Goal: Understand process/instructions

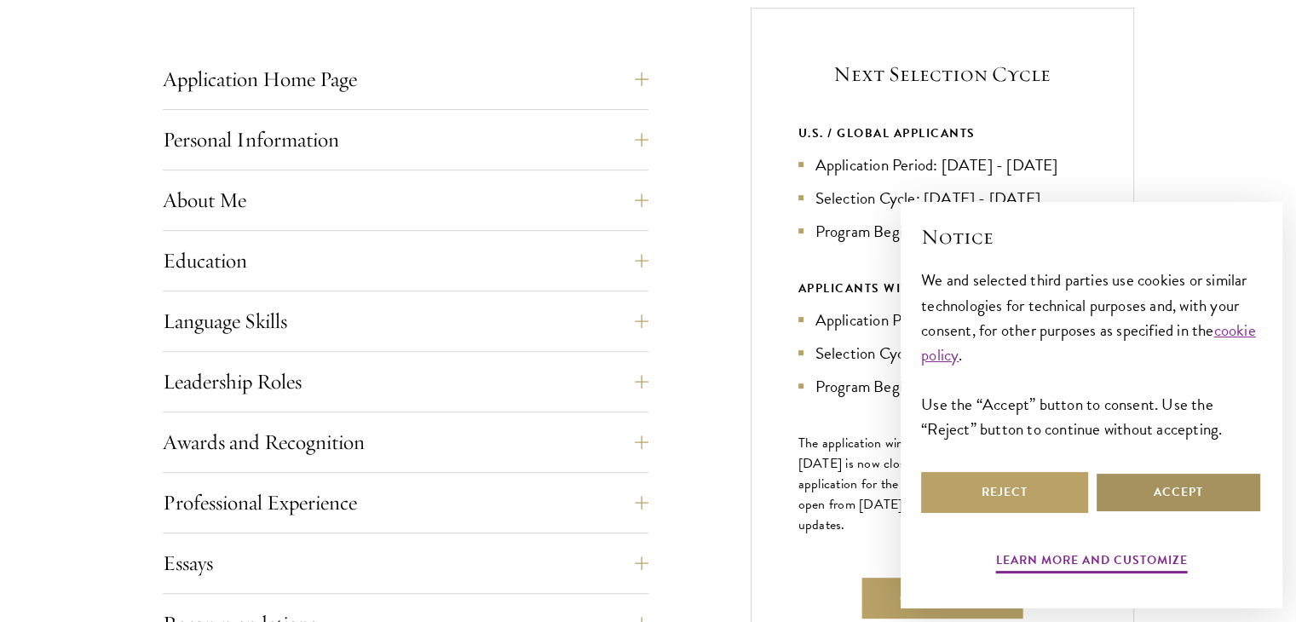
click at [1152, 488] on button "Accept" at bounding box center [1178, 492] width 167 height 41
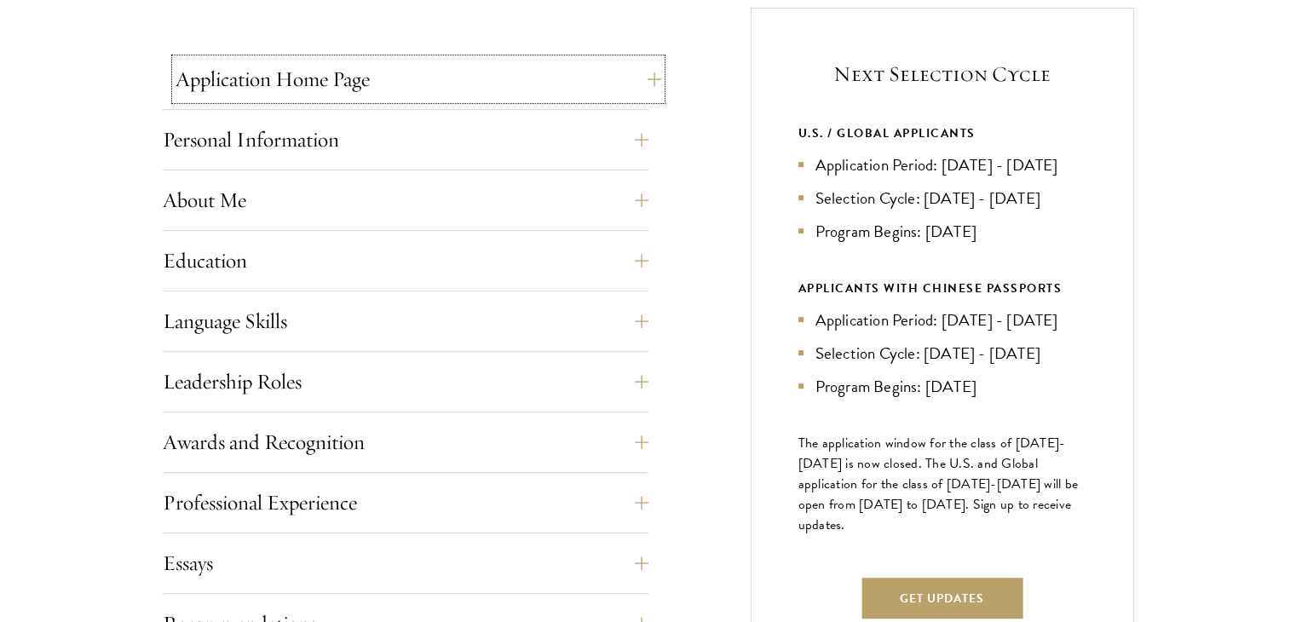
click at [332, 89] on button "Application Home Page" at bounding box center [419, 79] width 486 height 41
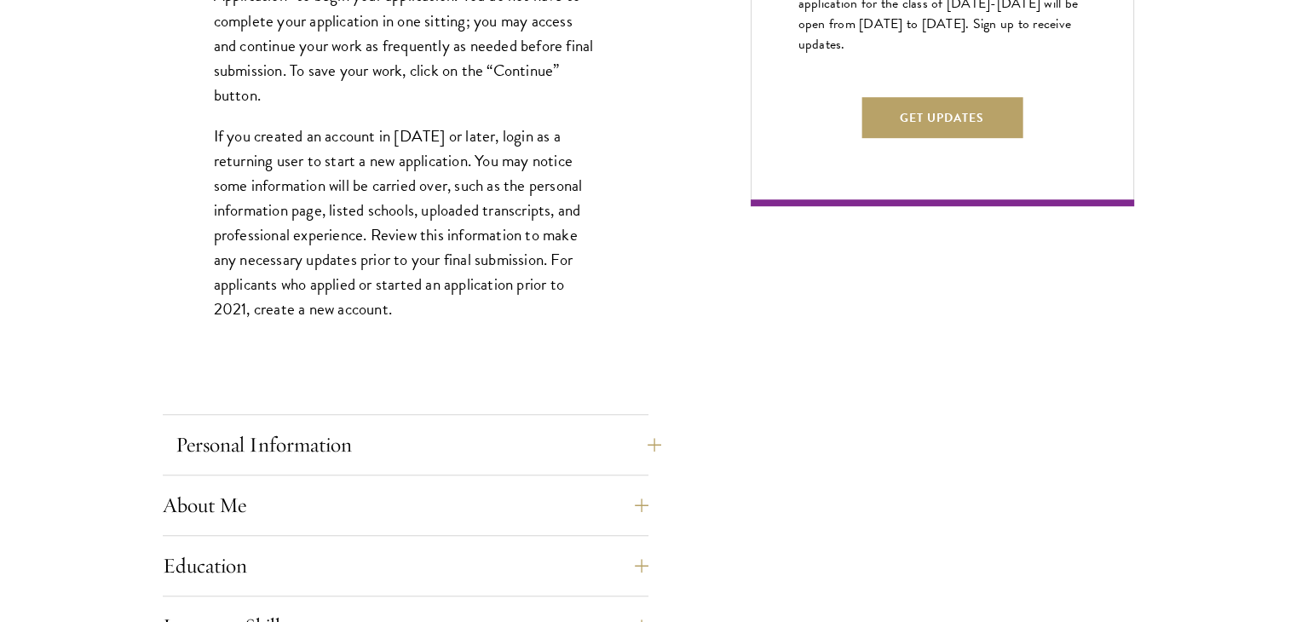
scroll to position [1193, 0]
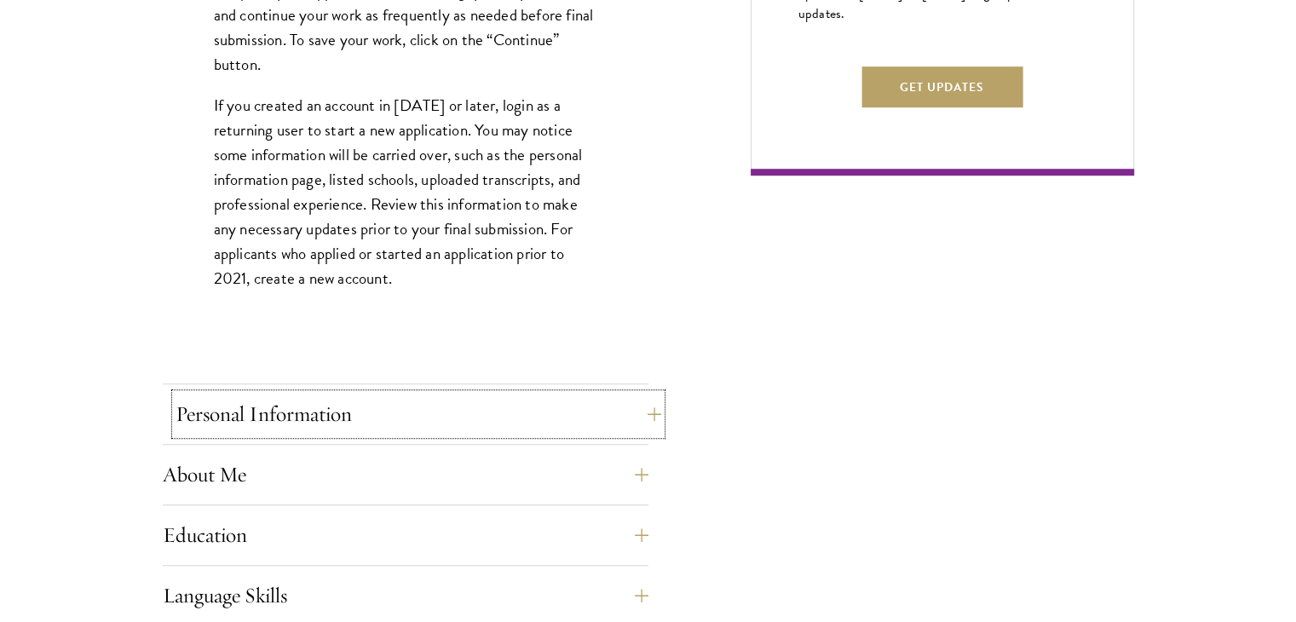
click at [406, 415] on button "Personal Information" at bounding box center [419, 414] width 486 height 41
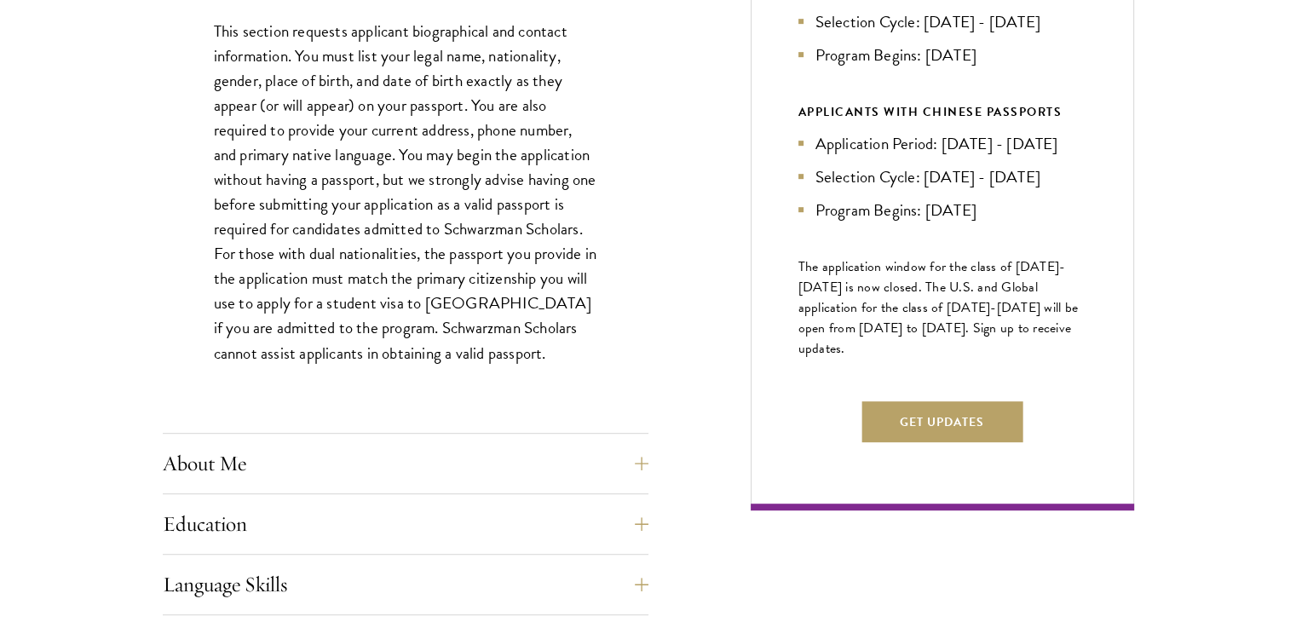
scroll to position [938, 0]
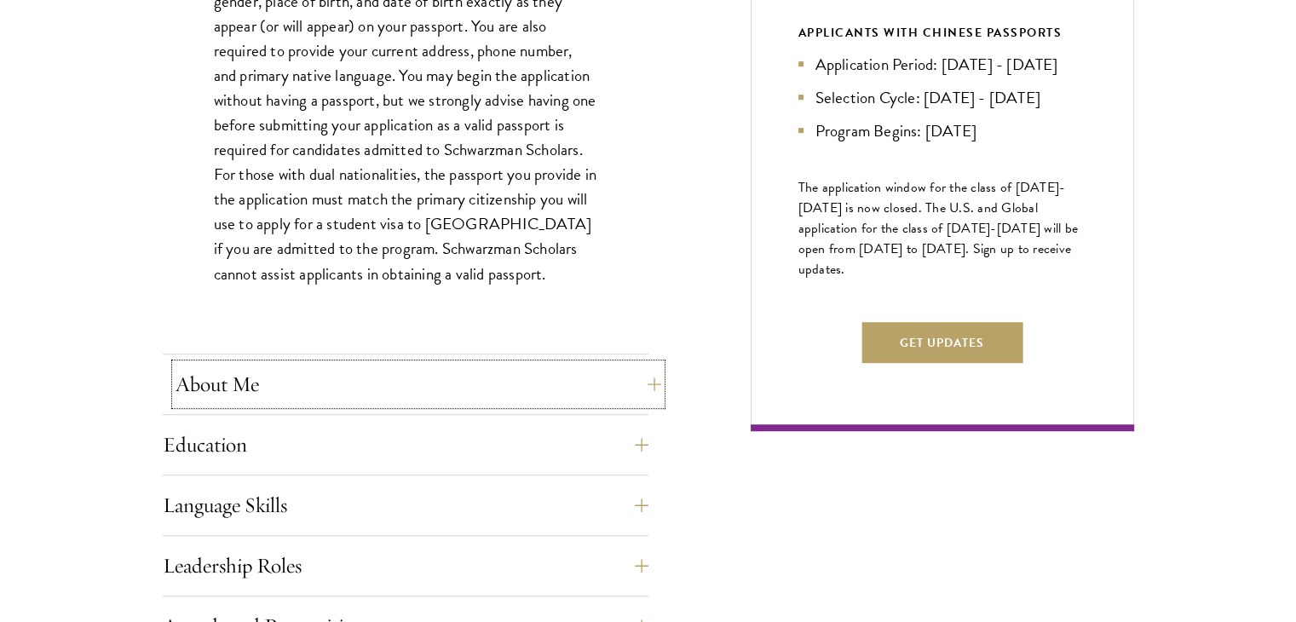
click at [390, 379] on button "About Me" at bounding box center [419, 384] width 486 height 41
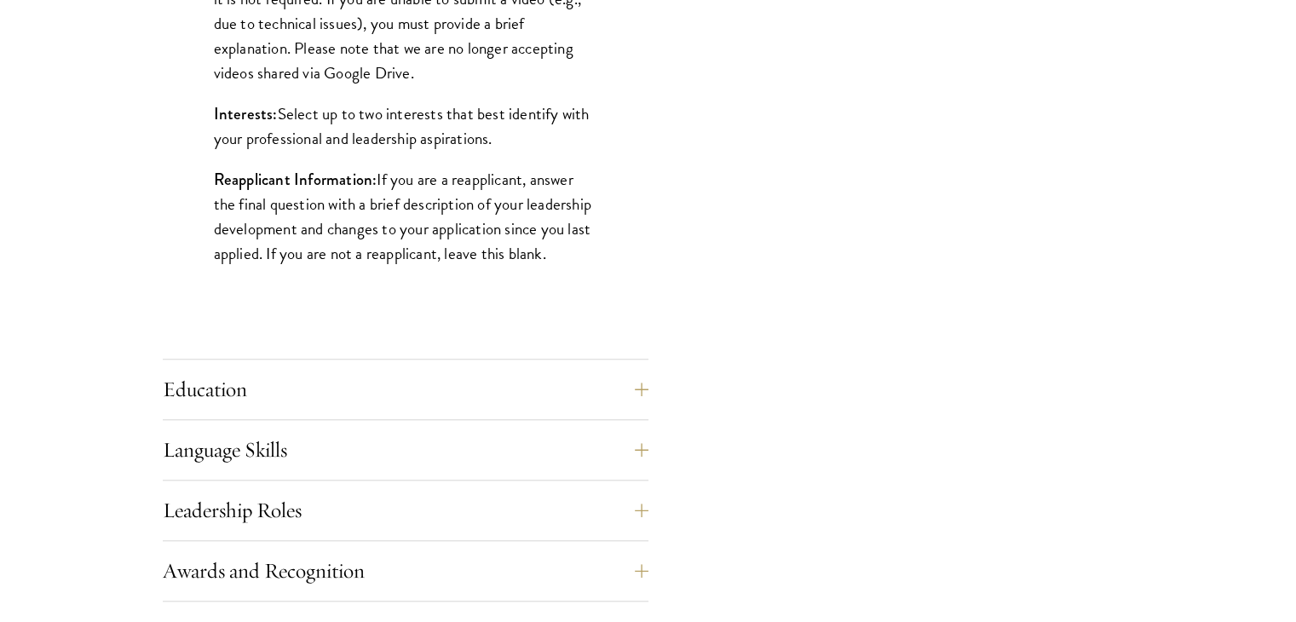
scroll to position [1449, 0]
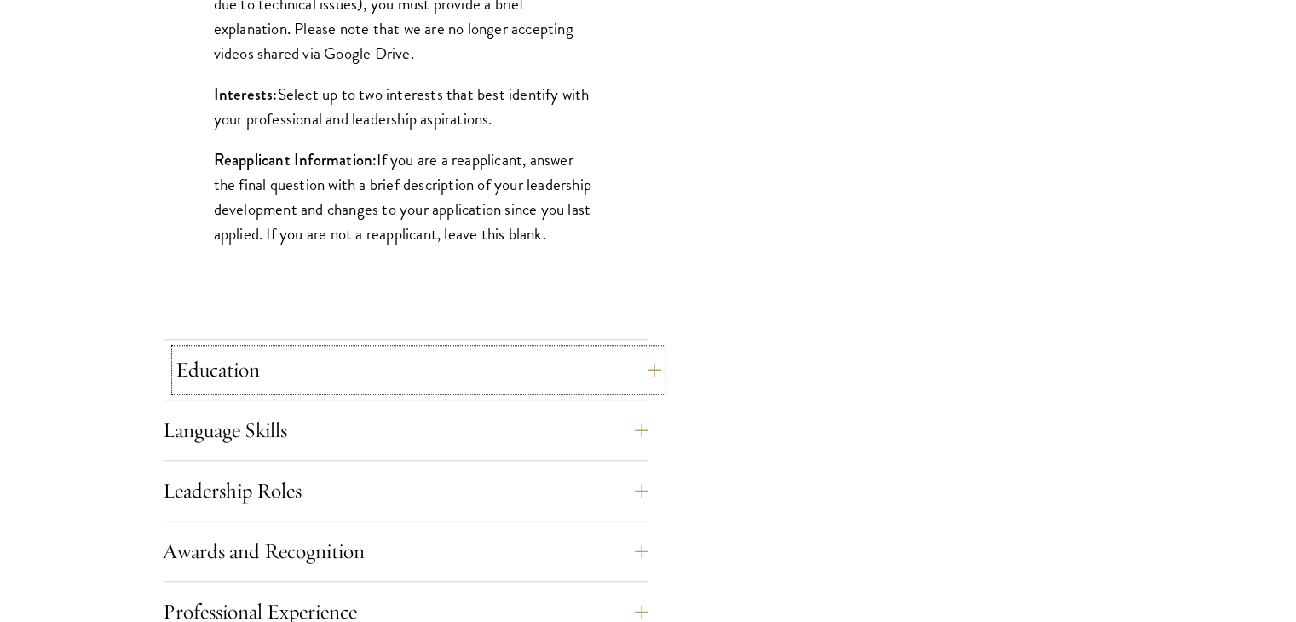
click at [378, 370] on button "Education" at bounding box center [419, 369] width 486 height 41
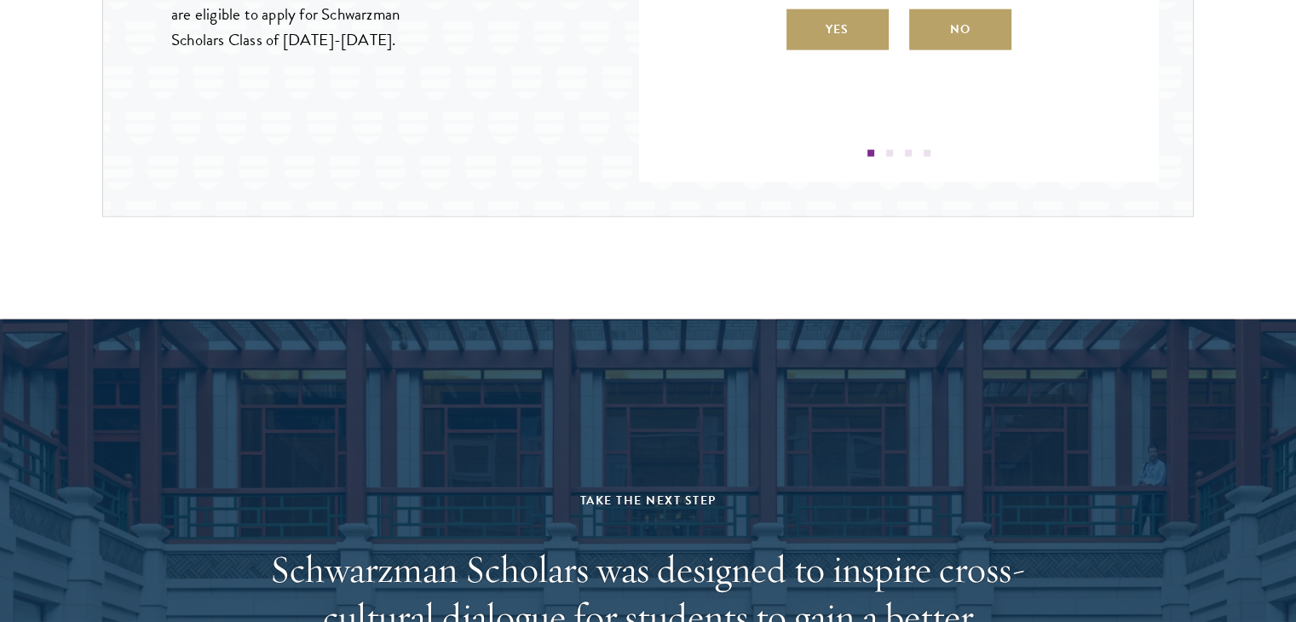
scroll to position [3324, 0]
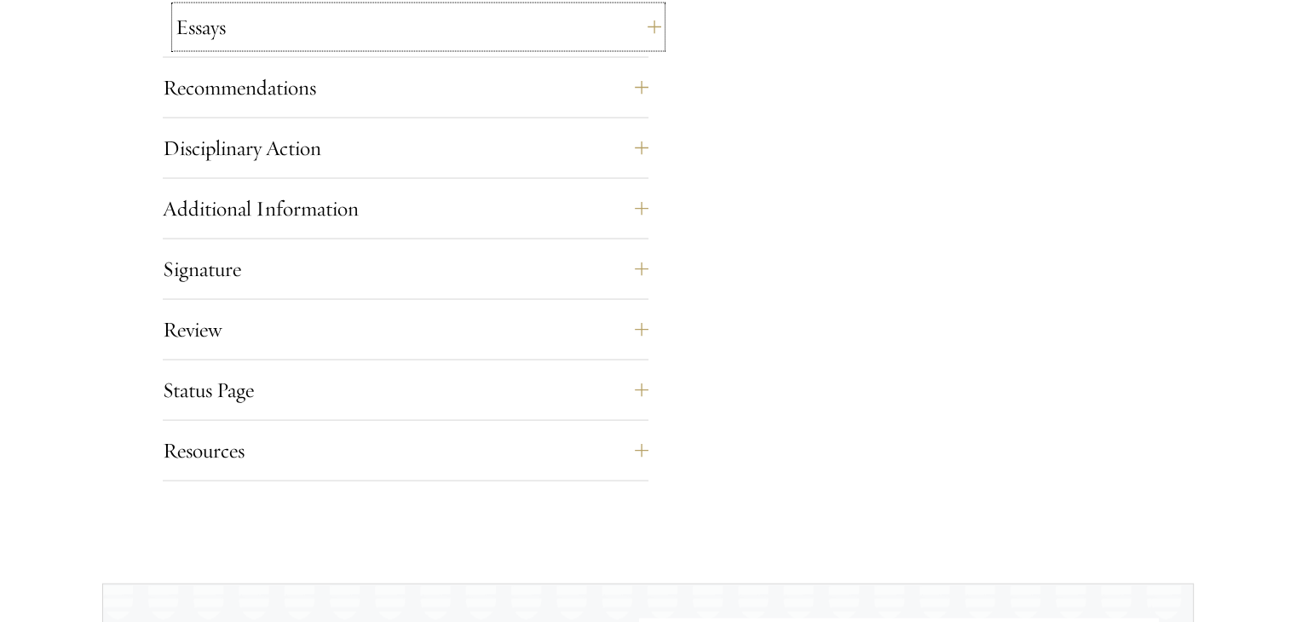
click at [262, 38] on button "Essays" at bounding box center [419, 27] width 486 height 41
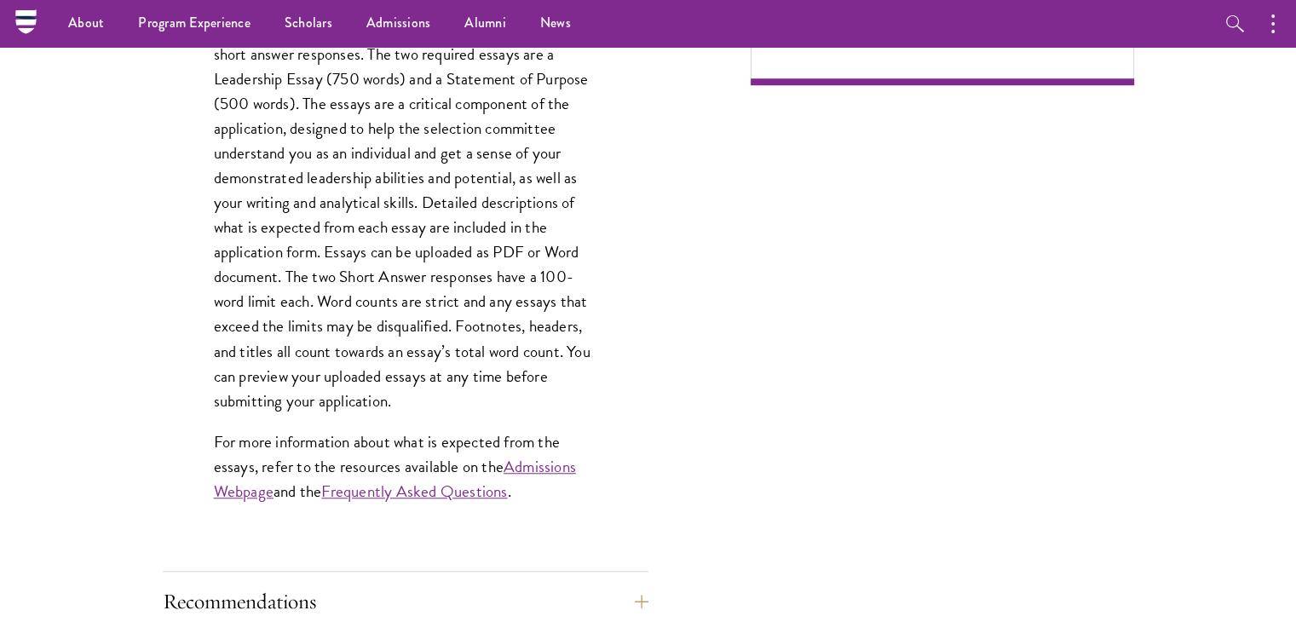
scroll to position [1217, 0]
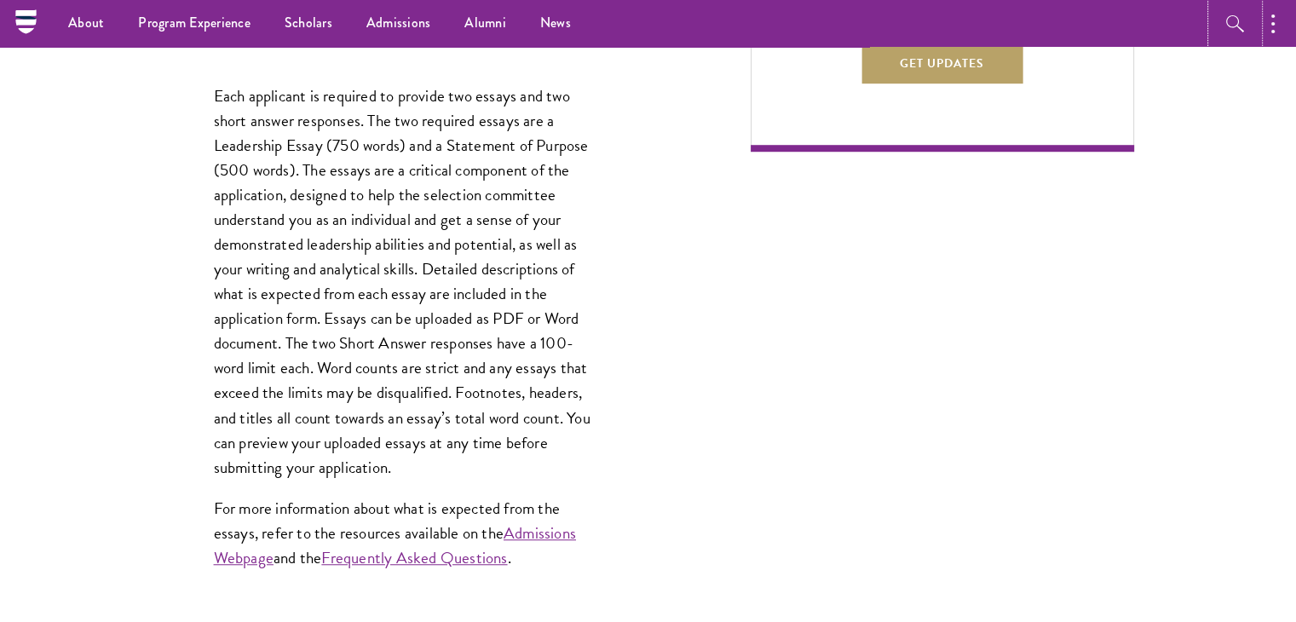
drag, startPoint x: 1243, startPoint y: 17, endPoint x: 1294, endPoint y: 147, distance: 140.1
click at [687, 451] on div "Application Home Page The online application form must be completed in English.…" at bounding box center [649, 267] width 972 height 1590
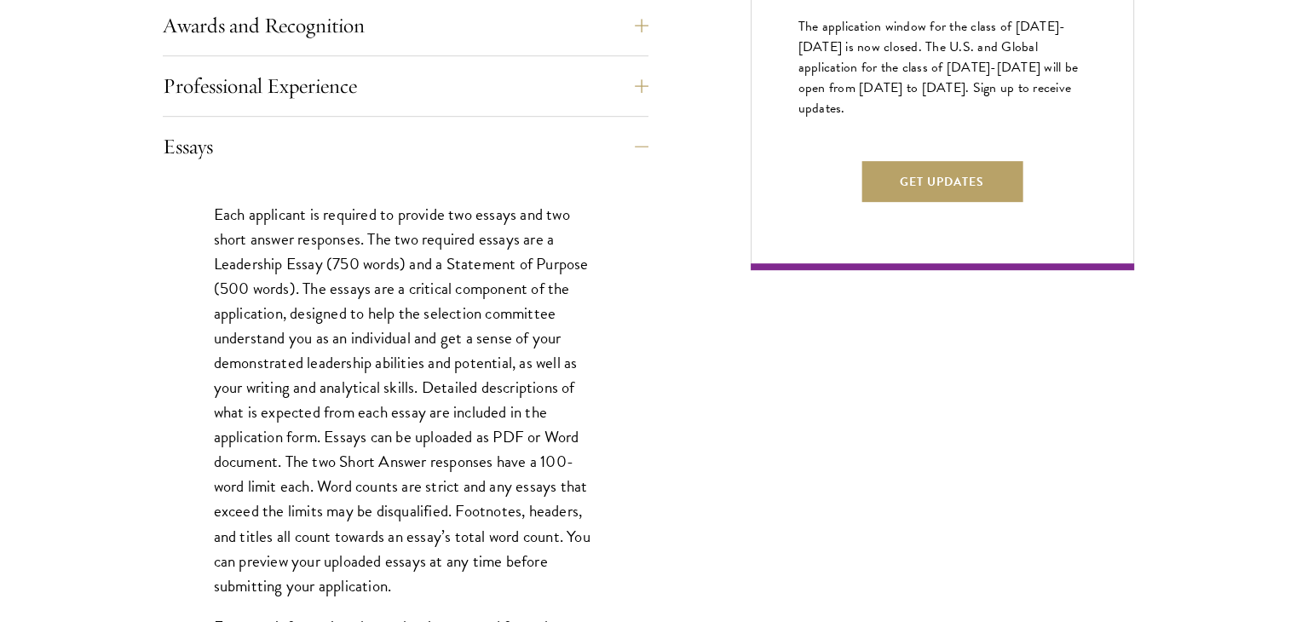
scroll to position [1108, 0]
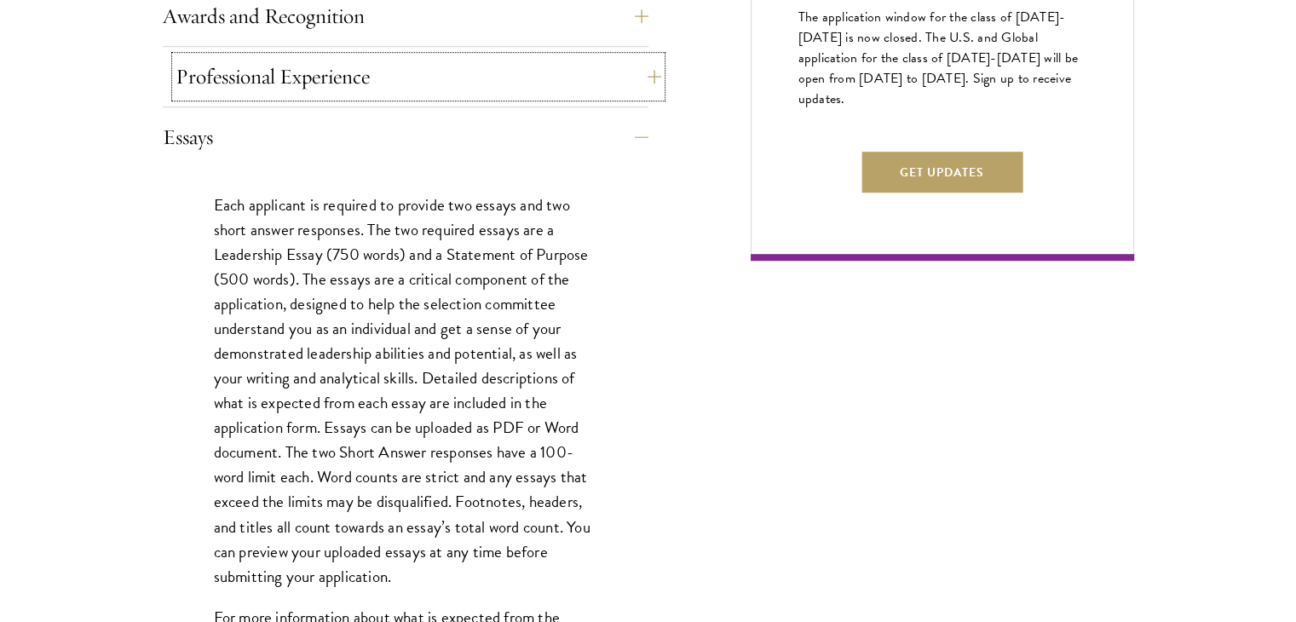
click at [458, 69] on button "Professional Experience" at bounding box center [419, 76] width 486 height 41
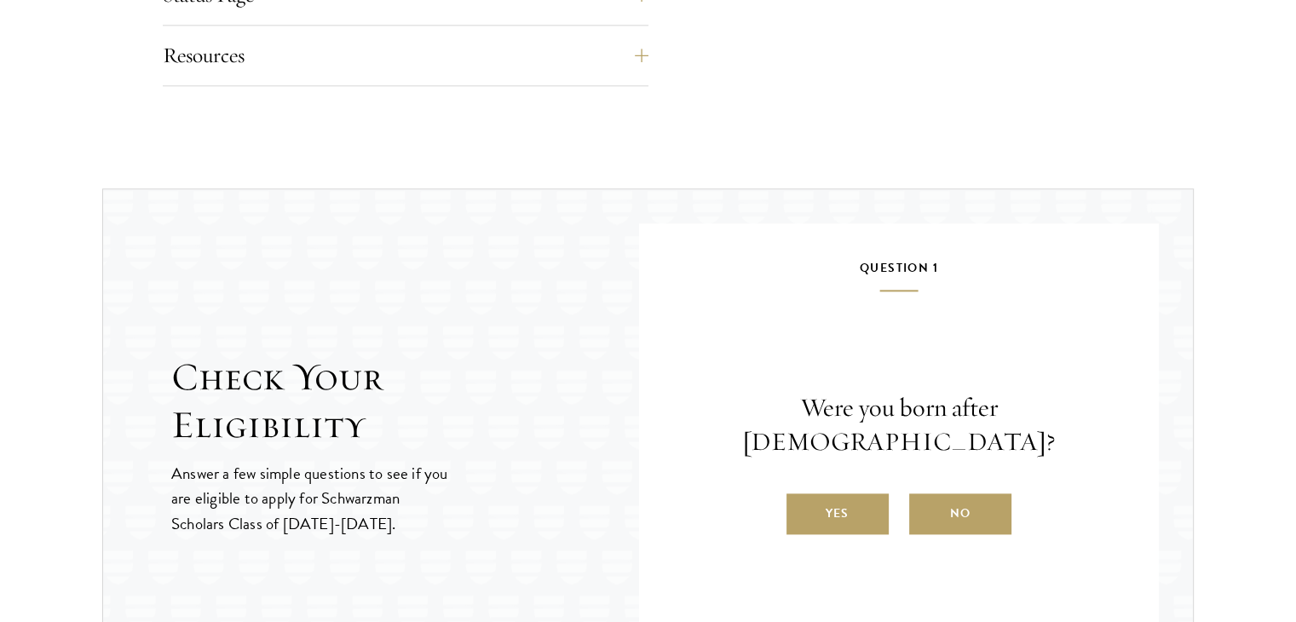
scroll to position [2131, 0]
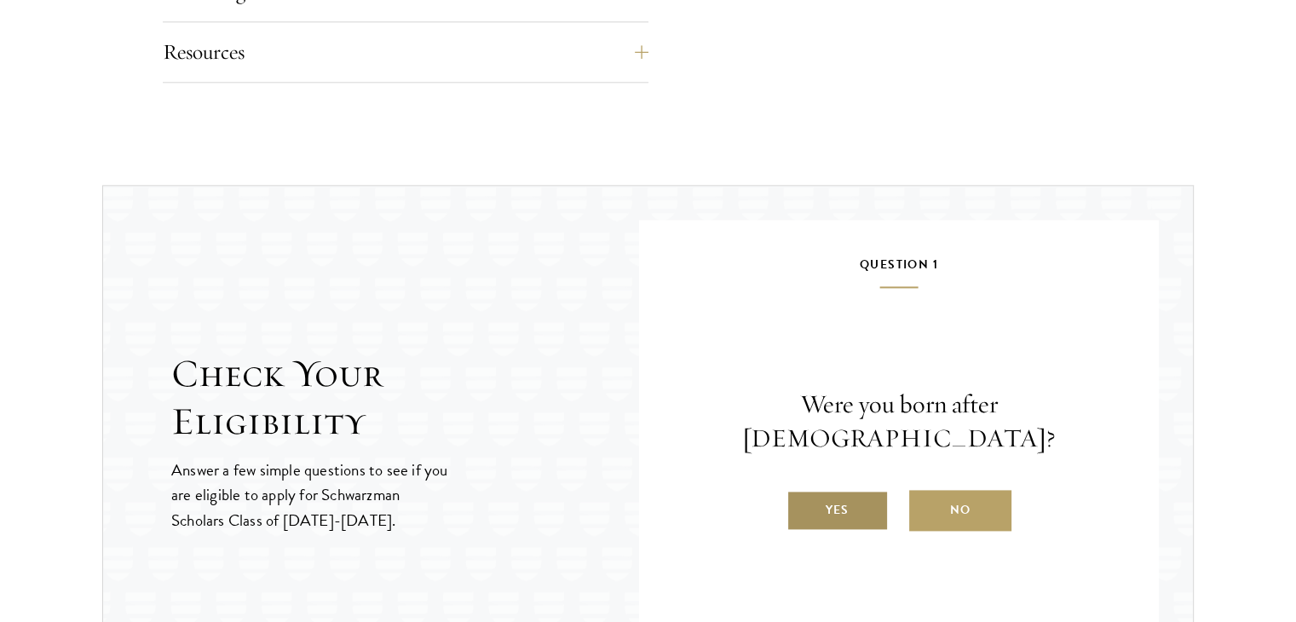
click at [824, 490] on label "Yes" at bounding box center [838, 510] width 102 height 41
click at [802, 492] on input "Yes" at bounding box center [794, 499] width 15 height 15
radio input "true"
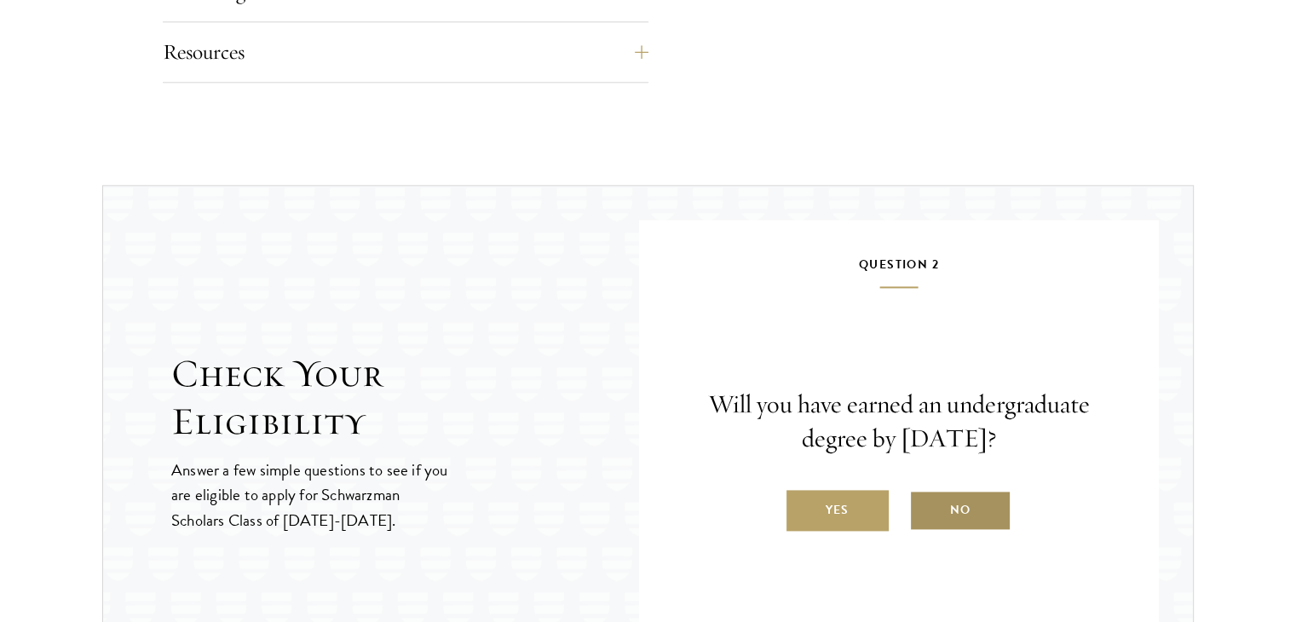
click at [934, 499] on label "No" at bounding box center [960, 510] width 102 height 41
click at [925, 499] on input "No" at bounding box center [916, 499] width 15 height 15
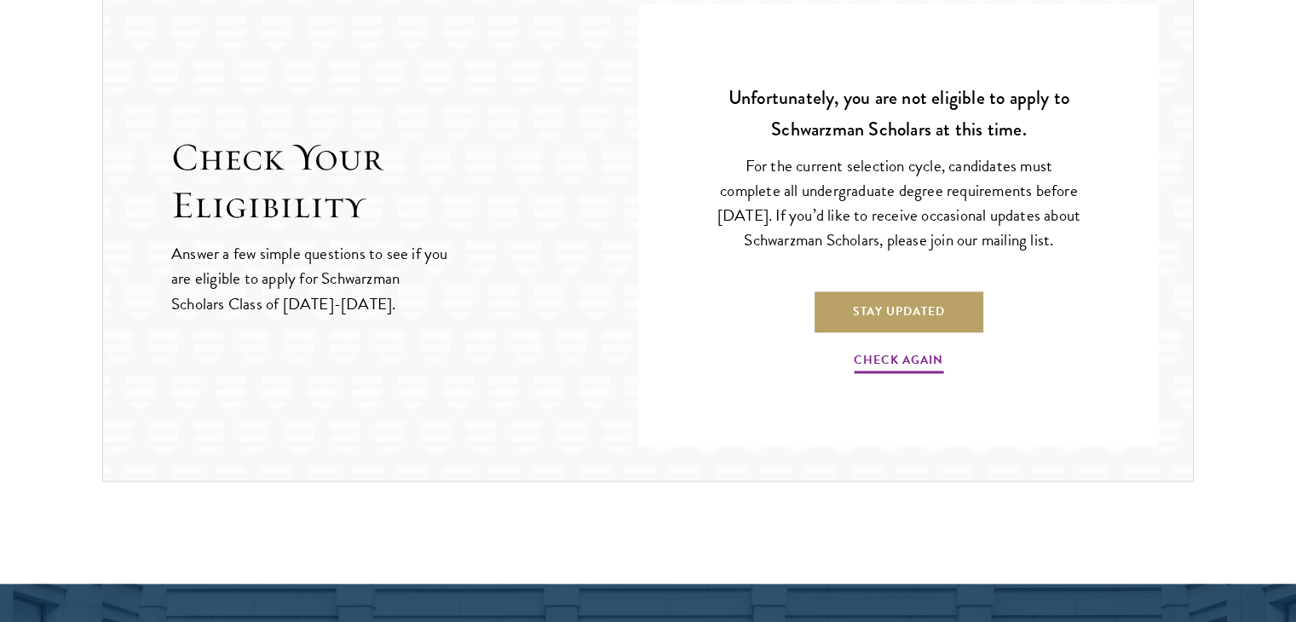
scroll to position [2387, 0]
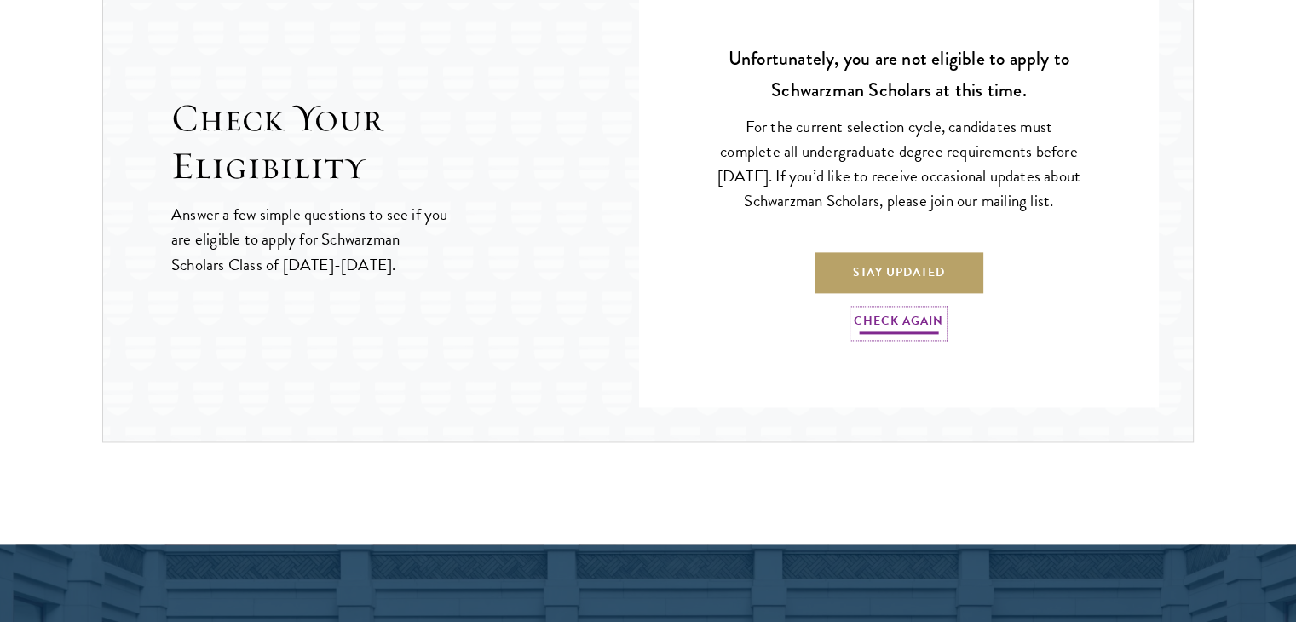
click at [884, 328] on link "Check Again" at bounding box center [898, 323] width 89 height 26
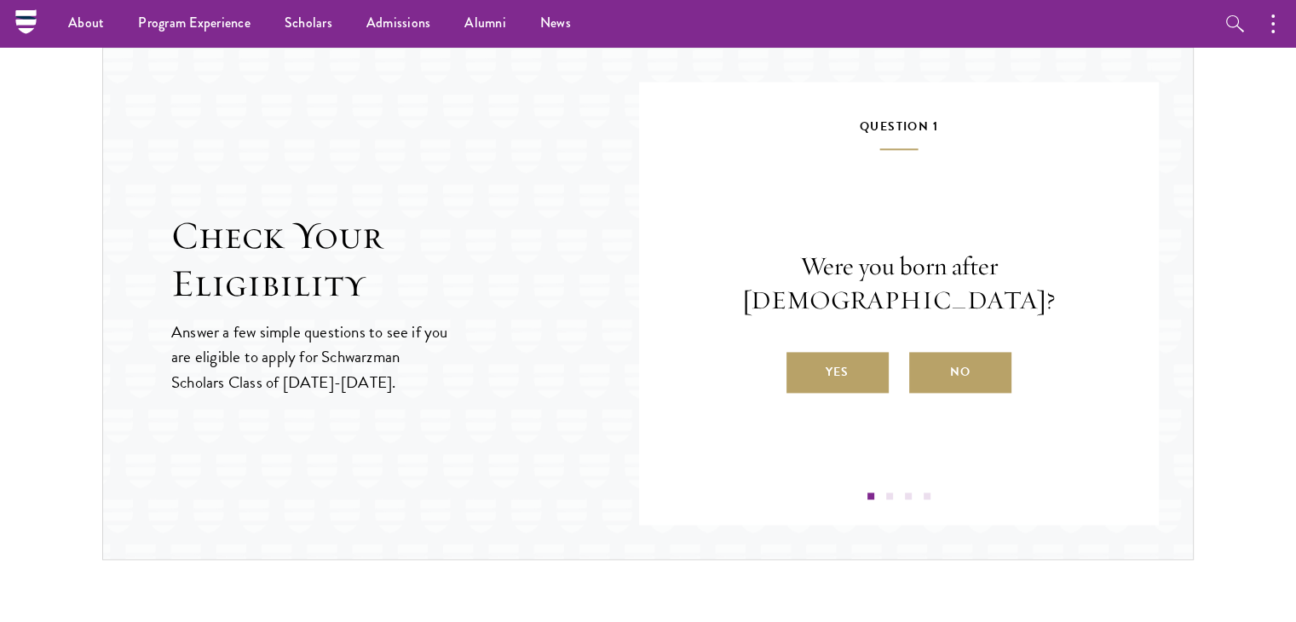
scroll to position [2216, 0]
